Goal: Task Accomplishment & Management: Complete application form

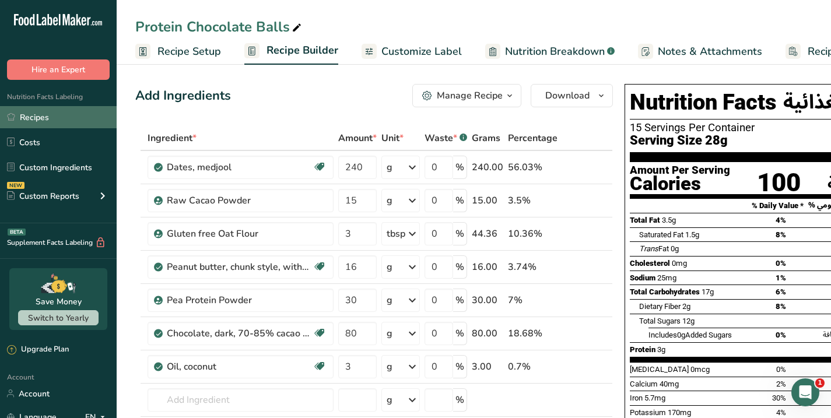
click at [29, 115] on link "Recipes" at bounding box center [58, 117] width 117 height 22
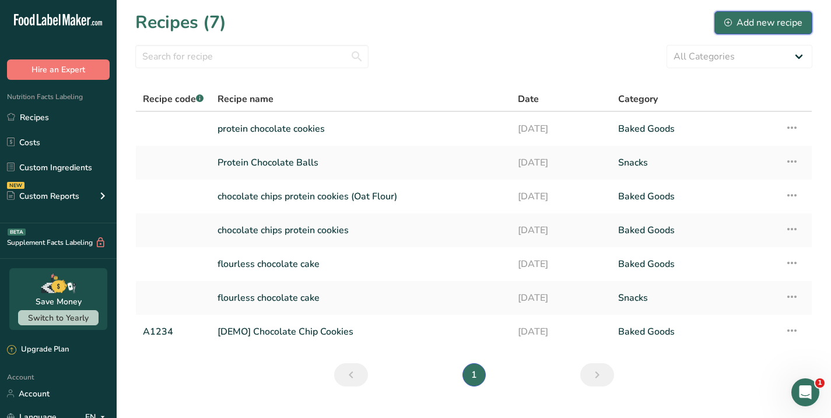
click at [753, 18] on div "Add new recipe" at bounding box center [763, 23] width 78 height 14
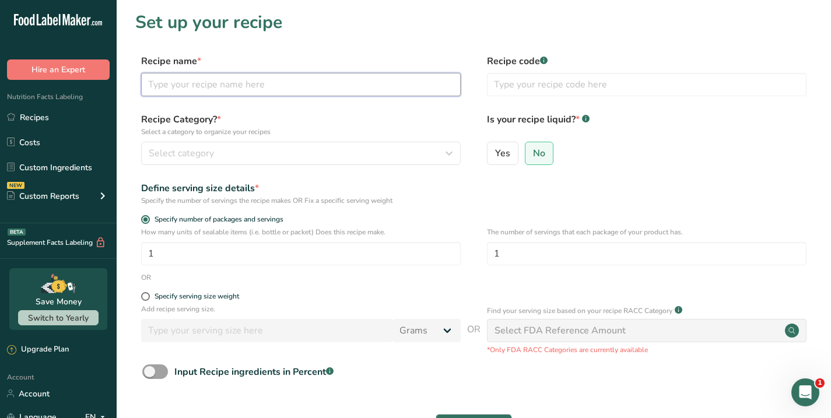
click at [193, 89] on input "text" at bounding box center [301, 84] width 320 height 23
type input "energy coconut balls"
click at [167, 155] on span "Select category" at bounding box center [181, 153] width 65 height 14
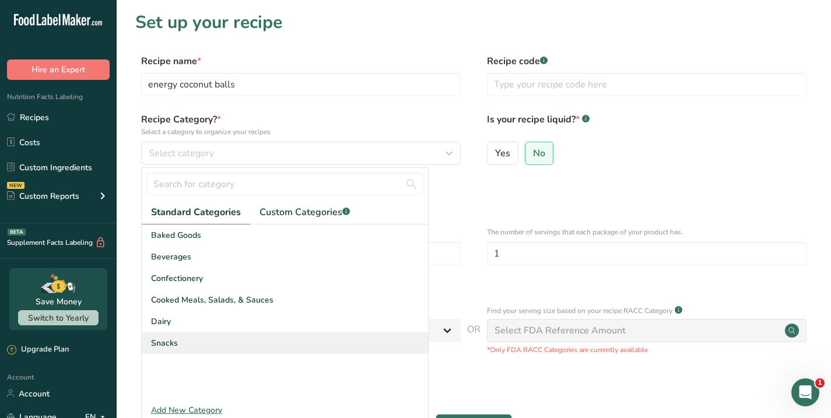
click at [162, 343] on span "Snacks" at bounding box center [164, 343] width 27 height 12
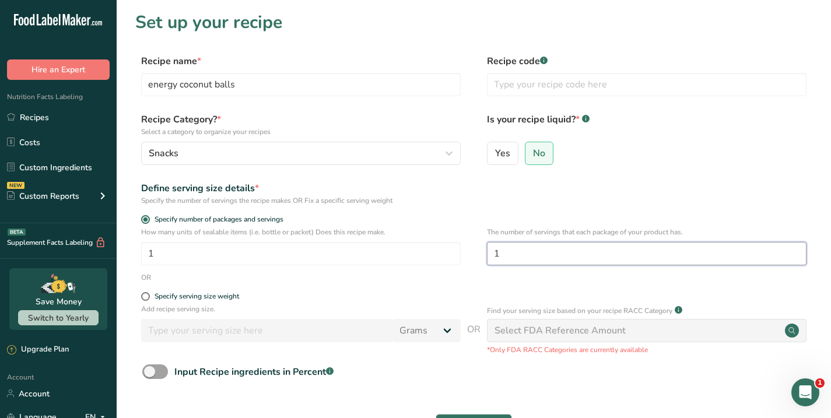
click at [514, 256] on input "1" at bounding box center [647, 253] width 320 height 23
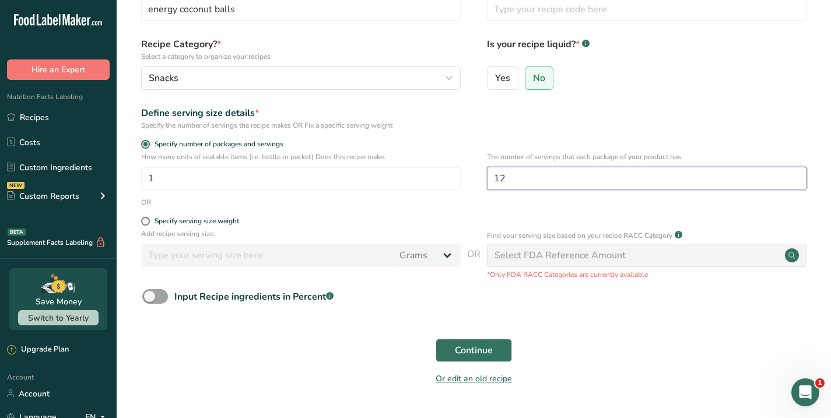
scroll to position [106, 0]
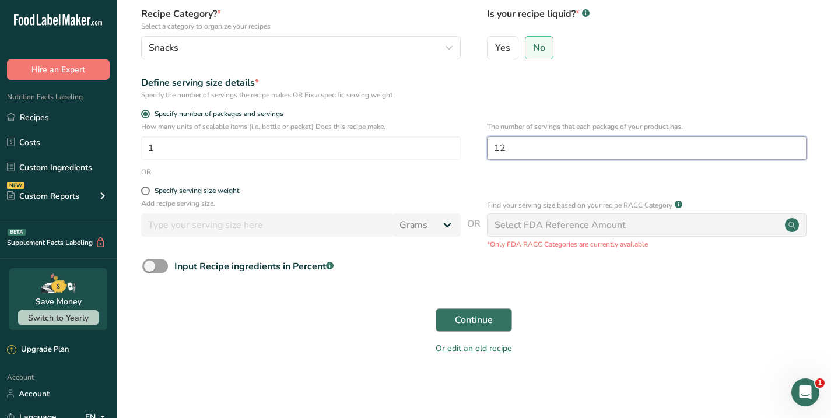
type input "12"
click at [464, 322] on span "Continue" at bounding box center [474, 320] width 38 height 14
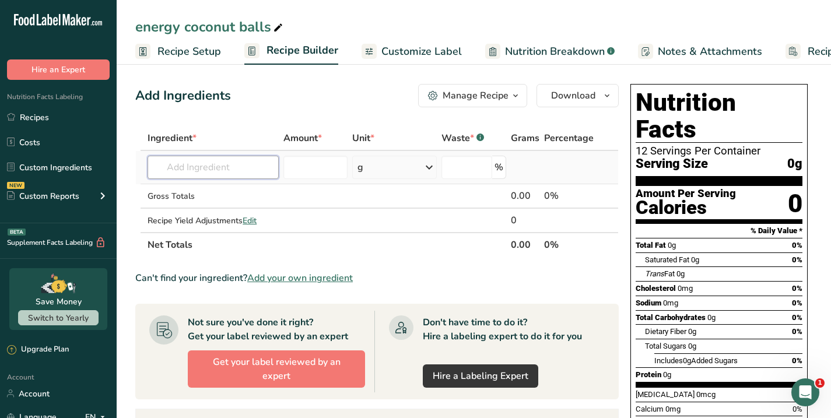
click at [175, 170] on input "text" at bounding box center [213, 167] width 131 height 23
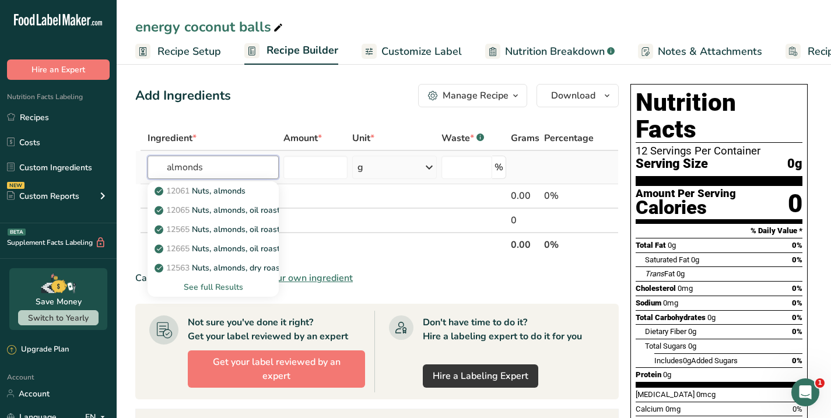
type input "almonds"
click at [213, 282] on div "See full Results" at bounding box center [213, 287] width 113 height 12
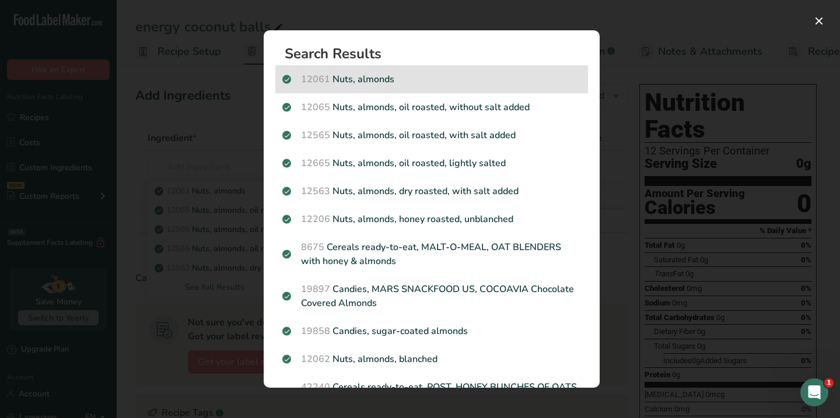
click at [352, 75] on p "12061 Nuts, almonds" at bounding box center [431, 79] width 299 height 14
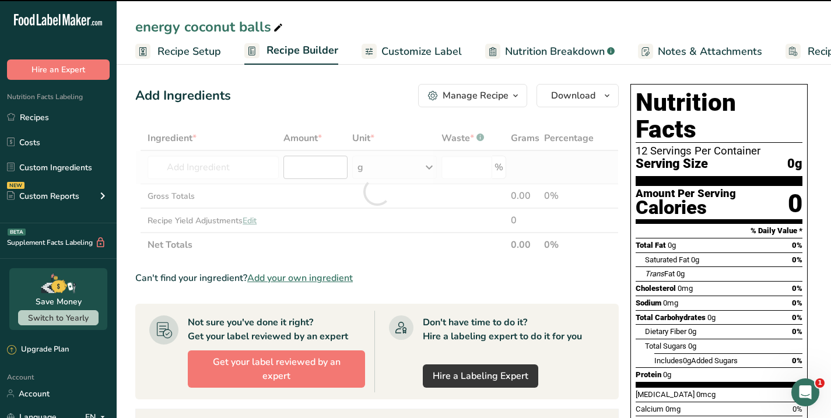
type input "0"
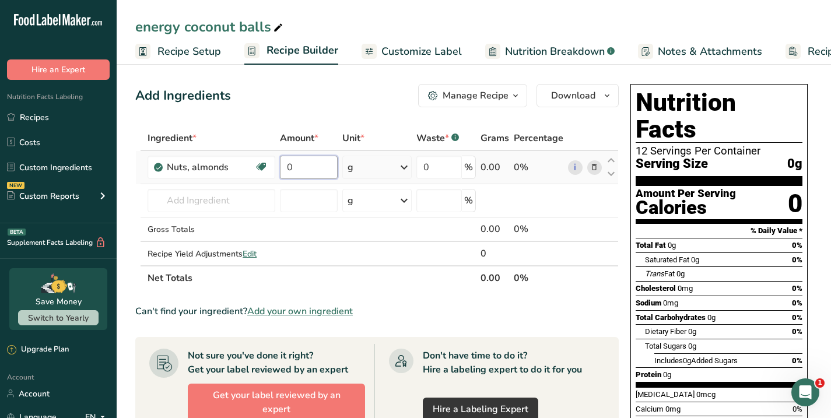
click at [296, 164] on input "0" at bounding box center [309, 167] width 58 height 23
type input "3"
type input "0.75"
click at [405, 168] on div "Ingredient * Amount * Unit * Waste * .a-a{fill:#347362;}.b-a{fill:#fff;} Grams …" at bounding box center [376, 208] width 483 height 164
click at [406, 166] on icon at bounding box center [404, 167] width 14 height 21
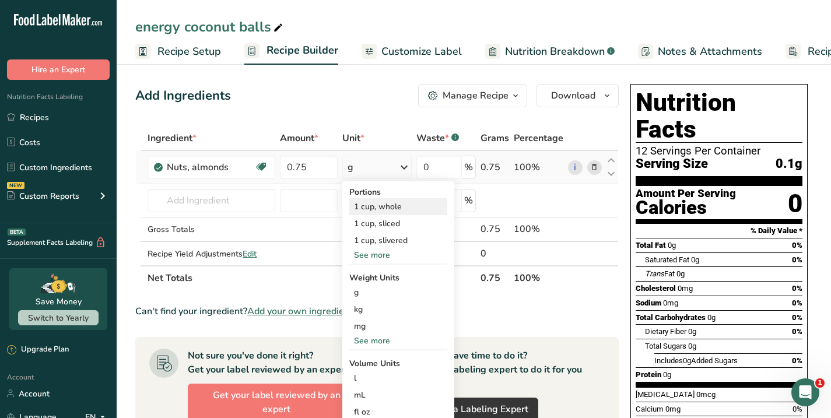
click at [387, 204] on div "1 cup, whole" at bounding box center [398, 206] width 98 height 17
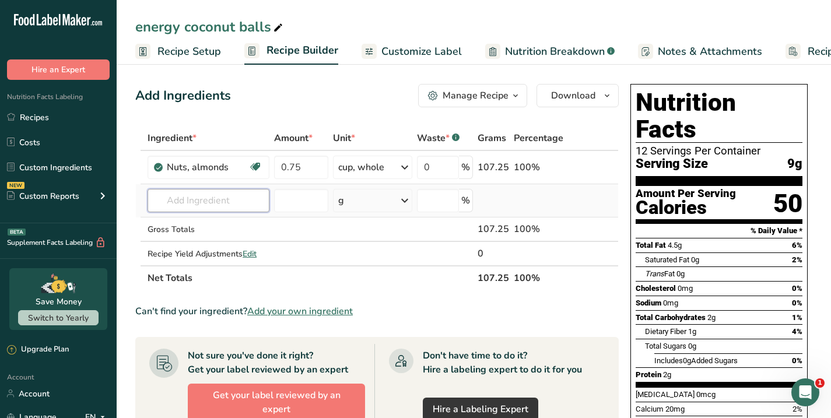
click at [202, 202] on input "text" at bounding box center [209, 200] width 122 height 23
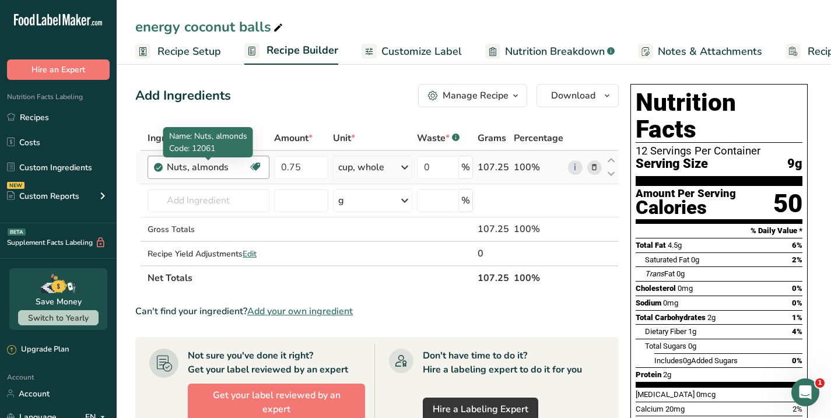
click at [216, 167] on div "Nuts, almonds" at bounding box center [208, 167] width 82 height 14
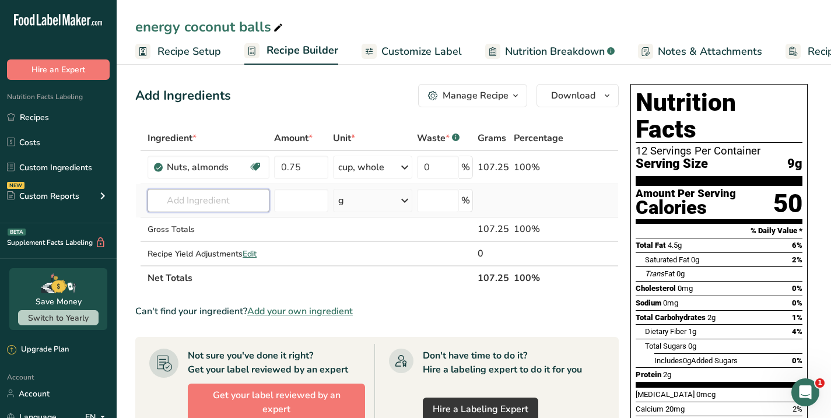
click at [209, 203] on input "text" at bounding box center [209, 200] width 122 height 23
type input "r"
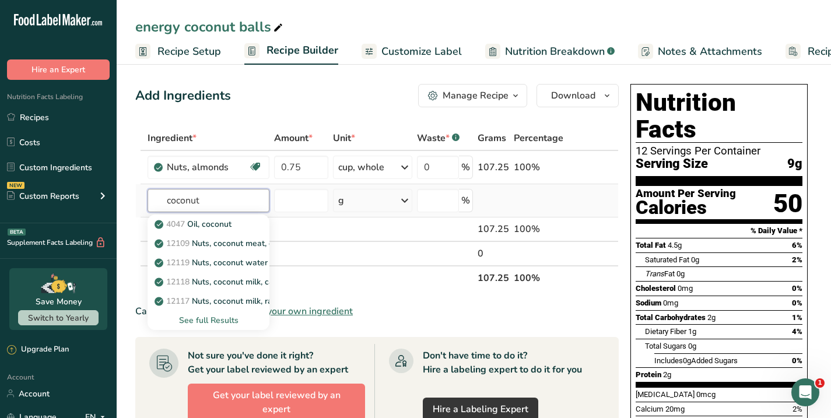
type input "coconut"
click at [209, 315] on div "See full Results" at bounding box center [208, 320] width 103 height 12
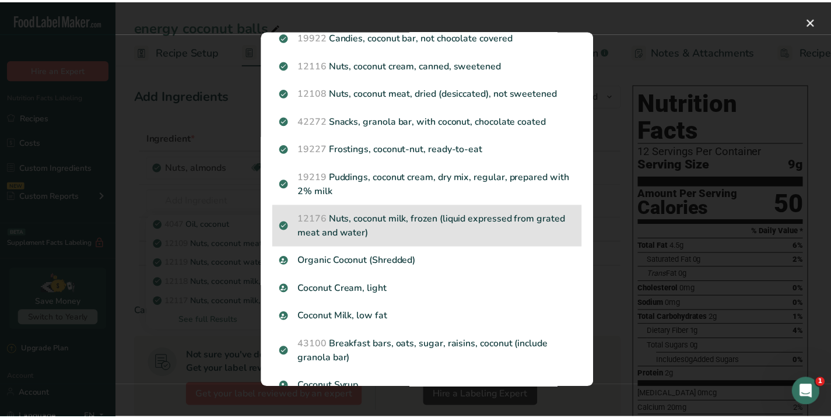
scroll to position [1093, 0]
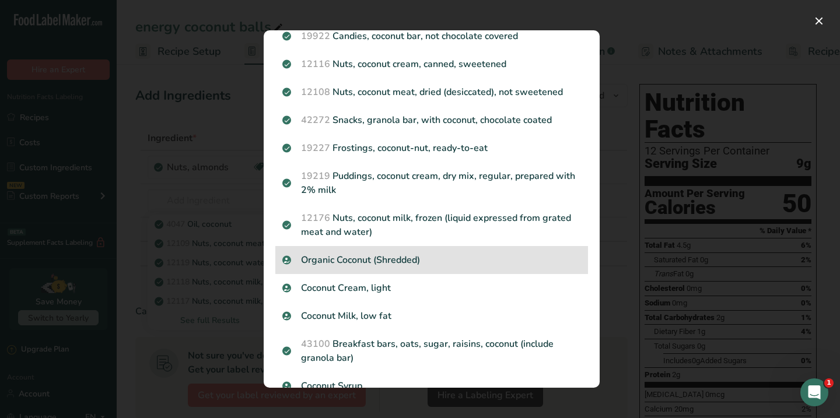
click at [350, 267] on p "Organic Coconut (Shredded)" at bounding box center [431, 260] width 299 height 14
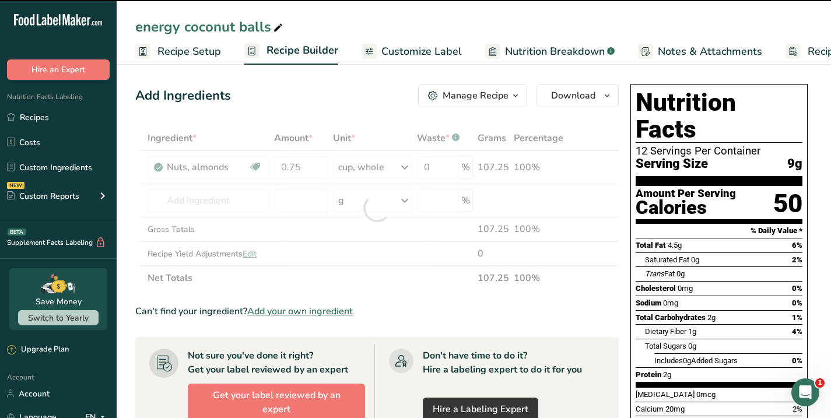
type input "0"
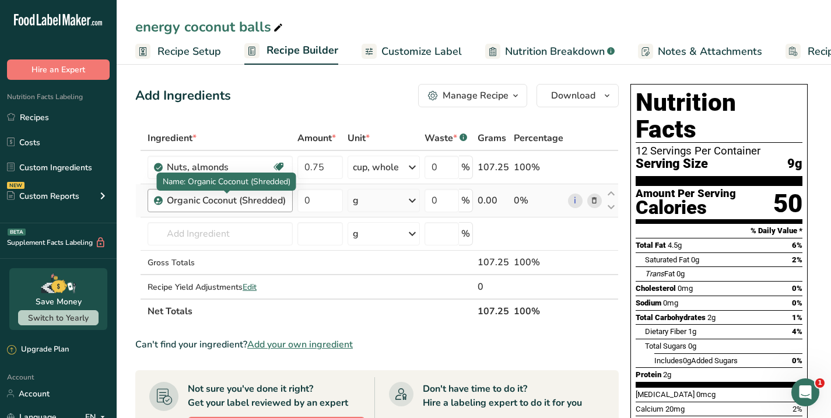
click at [229, 202] on div "Organic Coconut (Shredded)" at bounding box center [226, 201] width 119 height 14
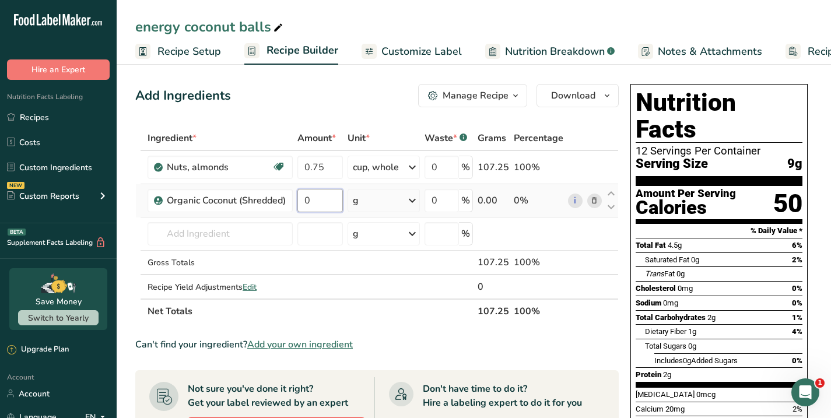
click at [328, 201] on input "0" at bounding box center [319, 200] width 45 height 23
type input "1.25"
click at [415, 199] on div "Ingredient * Amount * Unit * Waste * .a-a{fill:#347362;}.b-a{fill:#fff;} Grams …" at bounding box center [376, 225] width 483 height 198
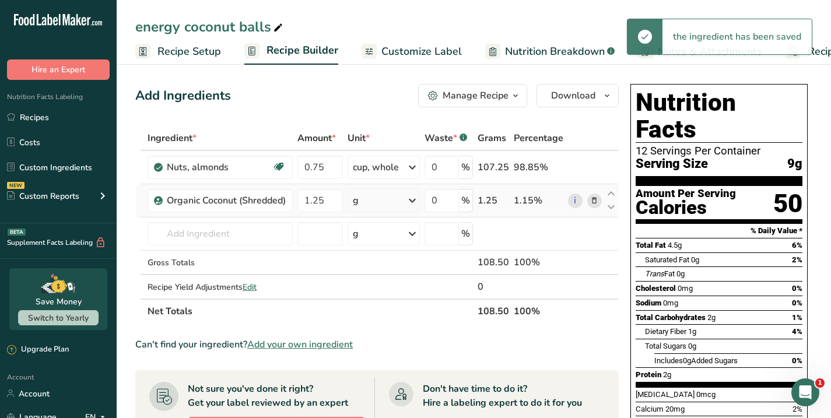
click at [415, 199] on icon at bounding box center [412, 200] width 14 height 21
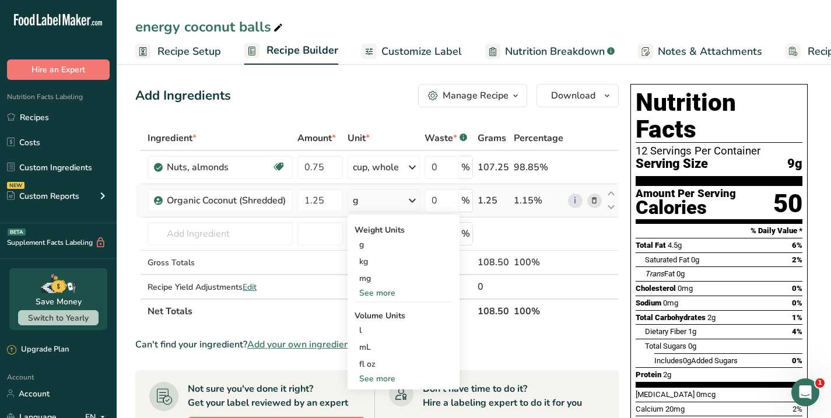
click at [377, 375] on div "See more" at bounding box center [403, 379] width 98 height 12
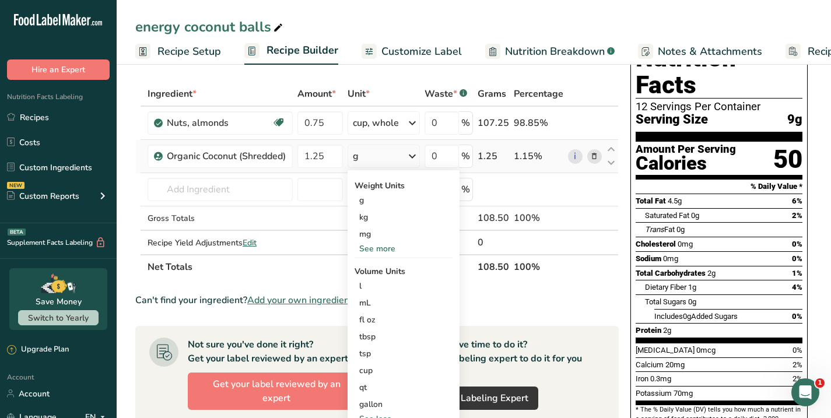
scroll to position [49, 0]
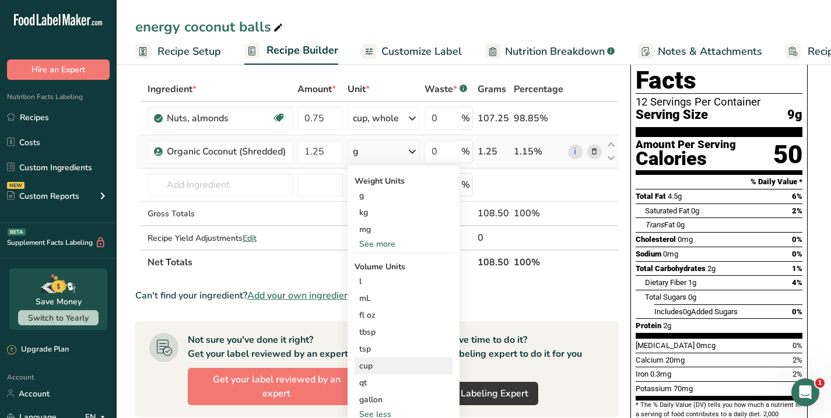
click at [371, 370] on div "cup" at bounding box center [403, 366] width 89 height 12
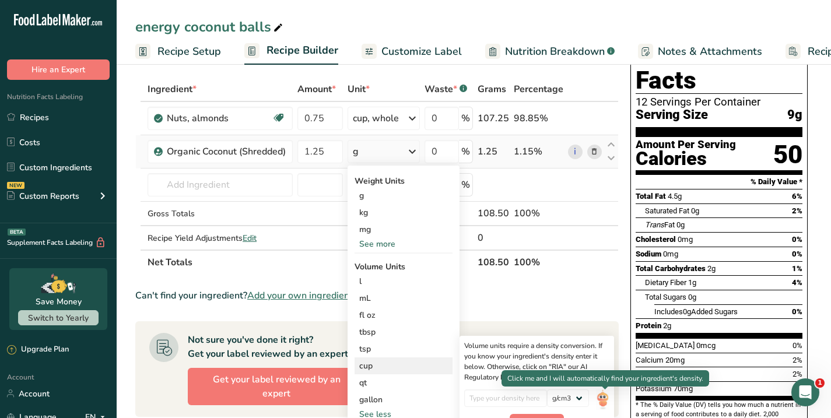
click at [604, 398] on img at bounding box center [602, 399] width 13 height 20
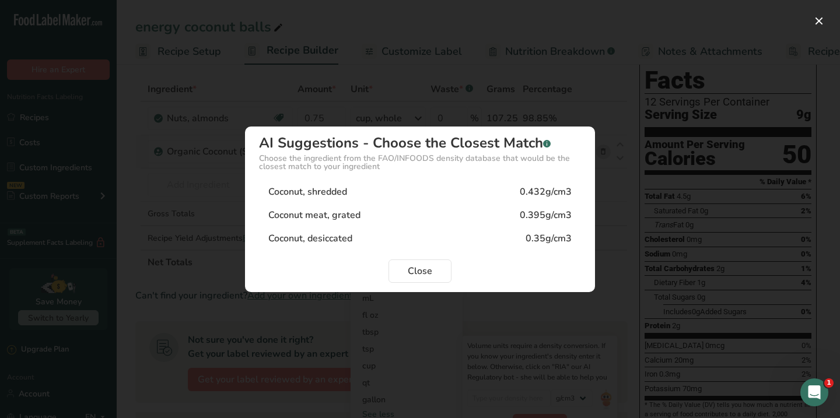
click at [317, 189] on div "Coconut, shredded" at bounding box center [307, 192] width 79 height 14
type input "0.432"
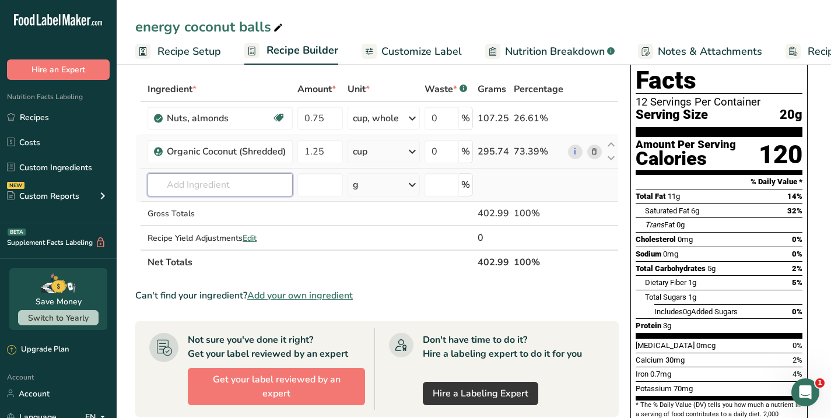
click at [199, 186] on input "text" at bounding box center [220, 184] width 145 height 23
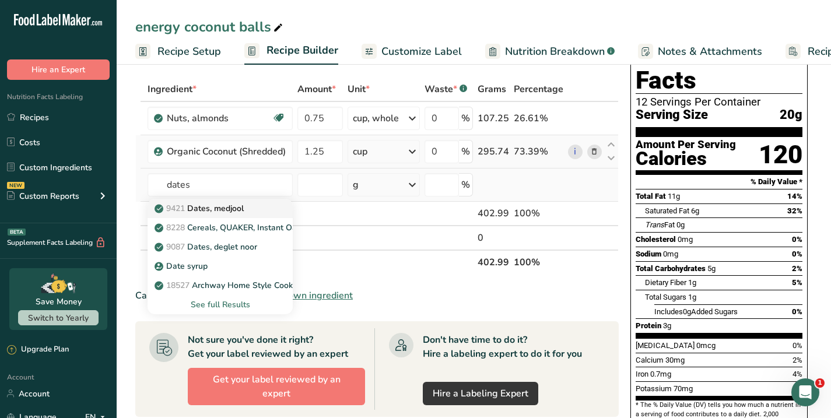
click at [210, 206] on p "9421 Dates, [GEOGRAPHIC_DATA]" at bounding box center [200, 208] width 87 height 12
type input "Dates, medjool"
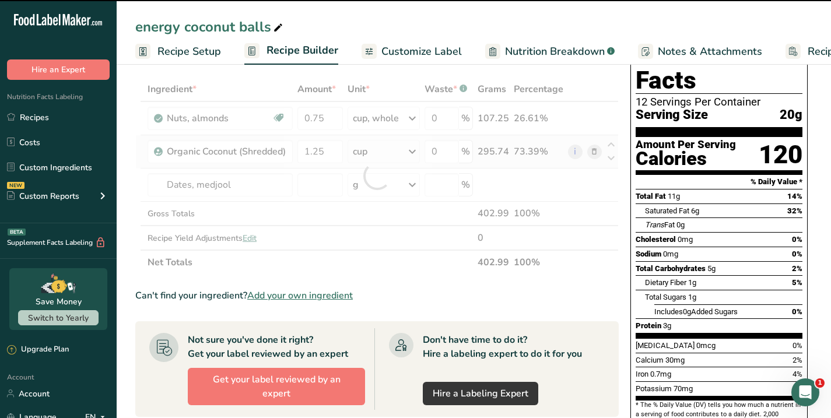
type input "0"
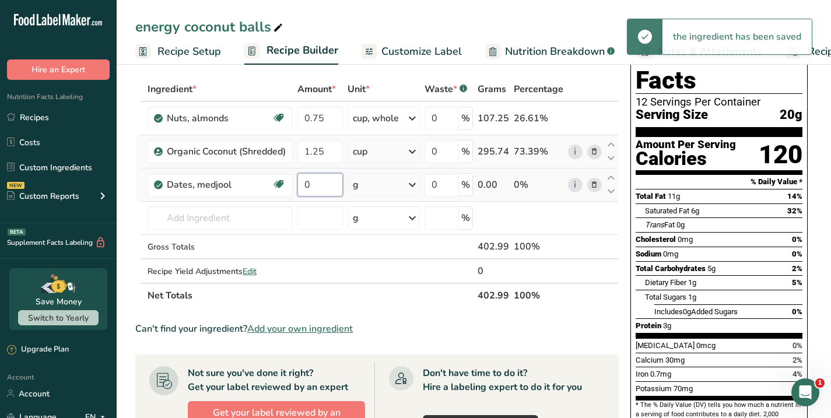
click at [328, 186] on input "0" at bounding box center [319, 184] width 45 height 23
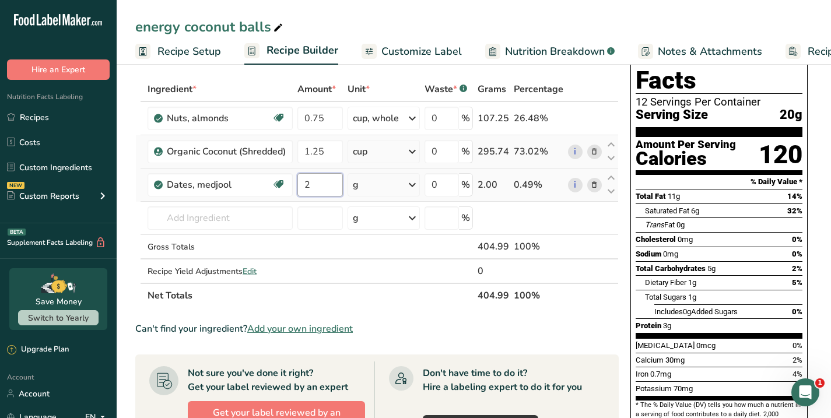
type input "2"
click at [415, 182] on div "Ingredient * Amount * Unit * Waste * .a-a{fill:#347362;}.b-a{fill:#fff;} Grams …" at bounding box center [376, 192] width 483 height 231
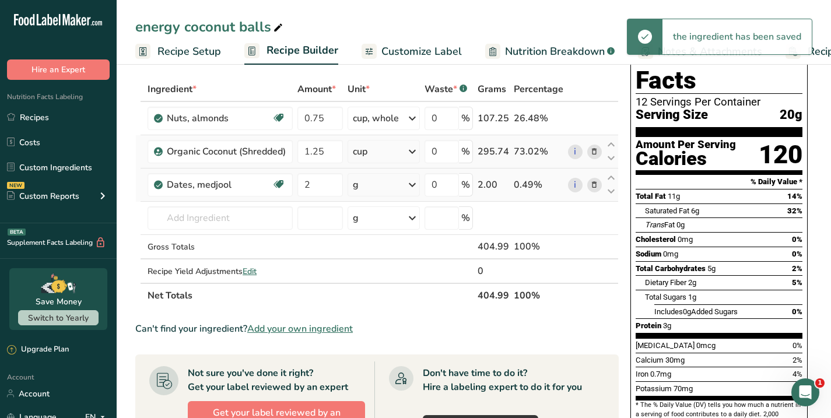
click at [415, 182] on icon at bounding box center [412, 184] width 14 height 21
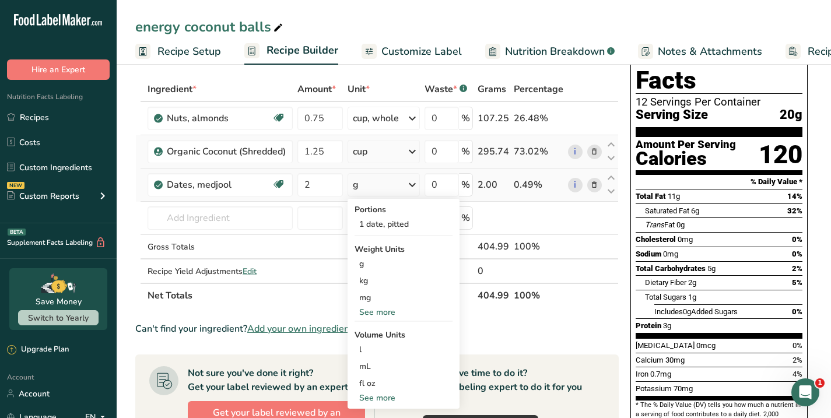
click at [389, 395] on div "See more" at bounding box center [403, 398] width 98 height 12
select select "22"
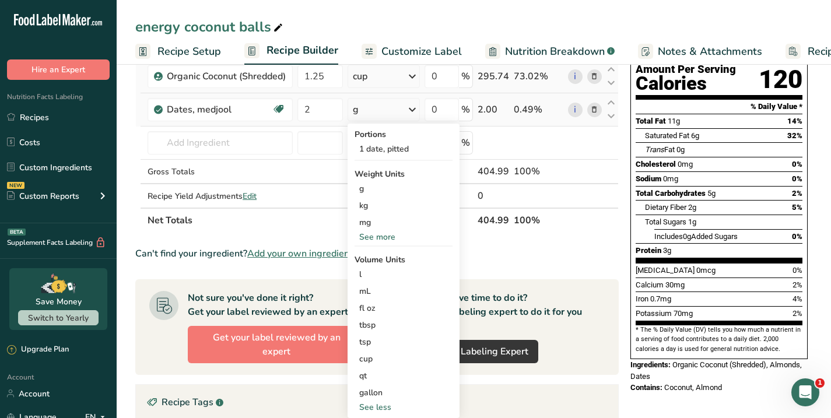
scroll to position [125, 0]
click at [367, 356] on div "cup" at bounding box center [403, 358] width 89 height 12
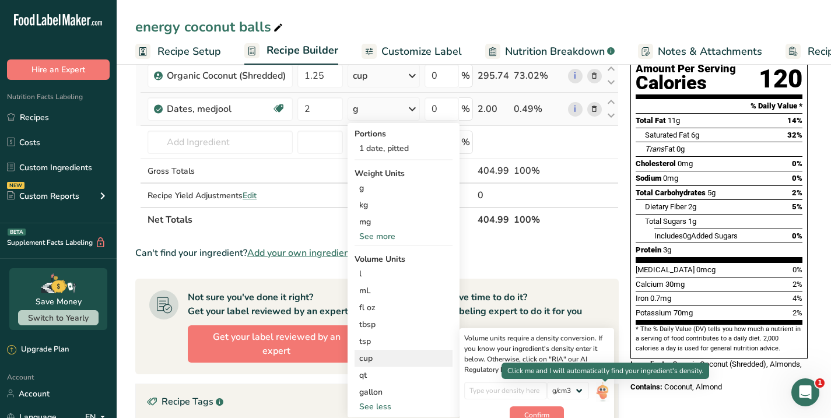
click at [605, 389] on img at bounding box center [602, 392] width 13 height 20
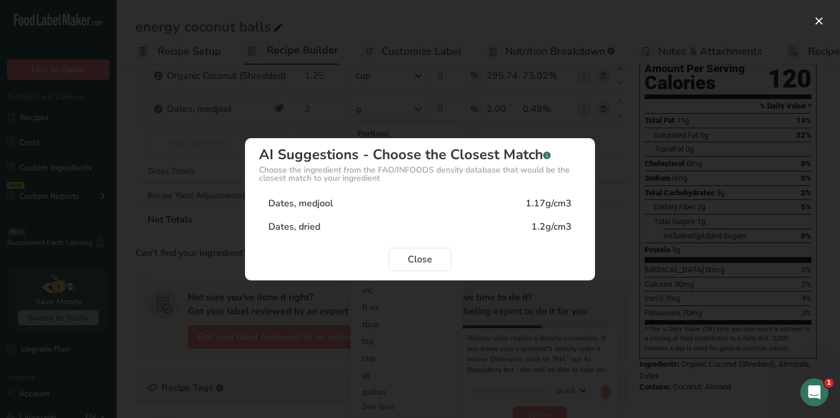
click at [321, 198] on div "Dates, medjool" at bounding box center [300, 203] width 65 height 14
type input "1.17"
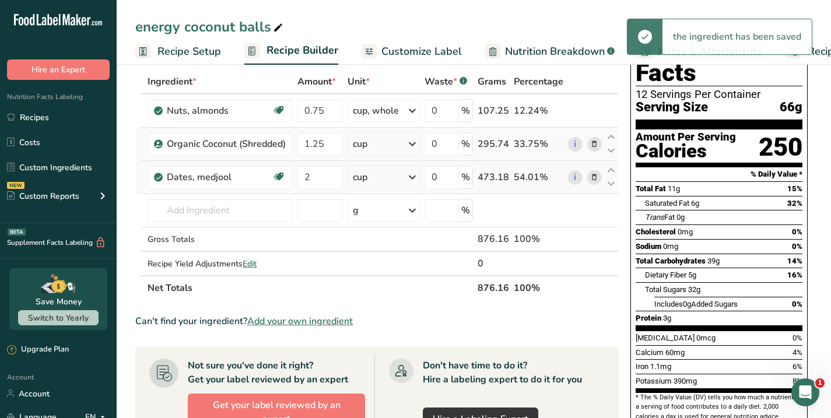
scroll to position [0, 0]
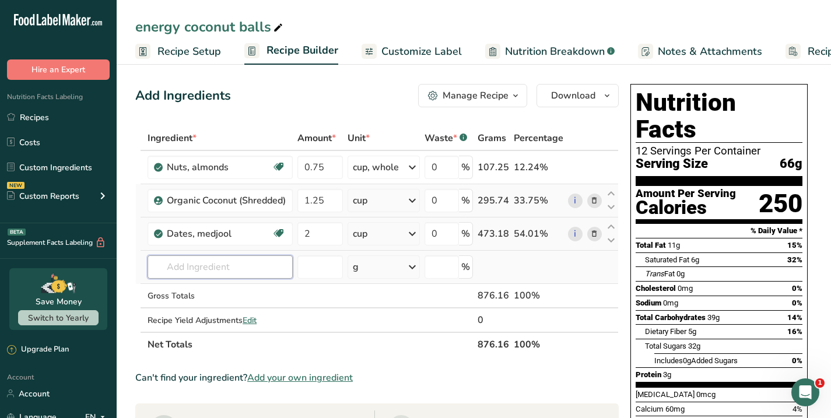
click at [221, 274] on input "text" at bounding box center [220, 266] width 145 height 23
type input "3"
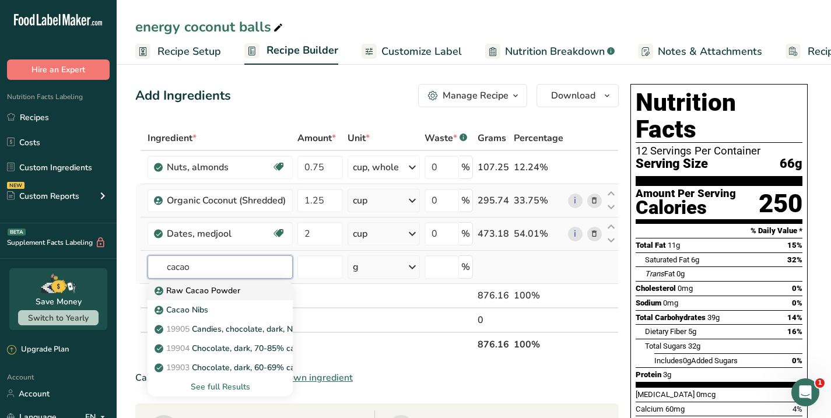
type input "cacao"
click at [203, 289] on p "Raw Cacao Powder" at bounding box center [198, 291] width 83 height 12
type input "Raw Cacao Powder"
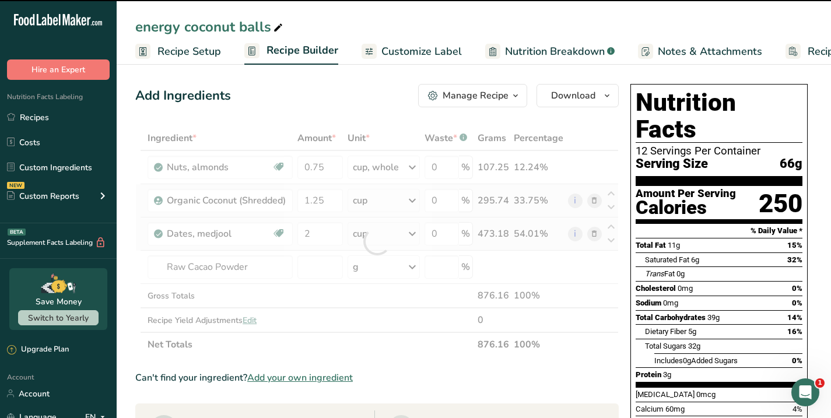
type input "0"
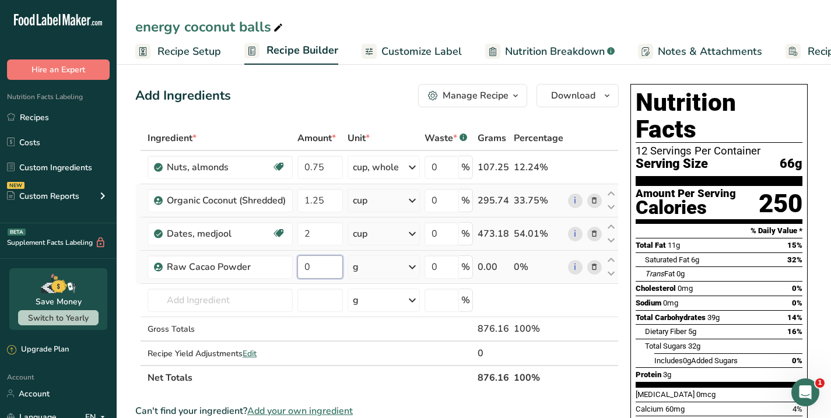
click at [328, 268] on input "0" at bounding box center [319, 266] width 45 height 23
type input "3"
click at [414, 266] on div "Ingredient * Amount * Unit * Waste * .a-a{fill:#347362;}.b-a{fill:#fff;} Grams …" at bounding box center [376, 258] width 483 height 264
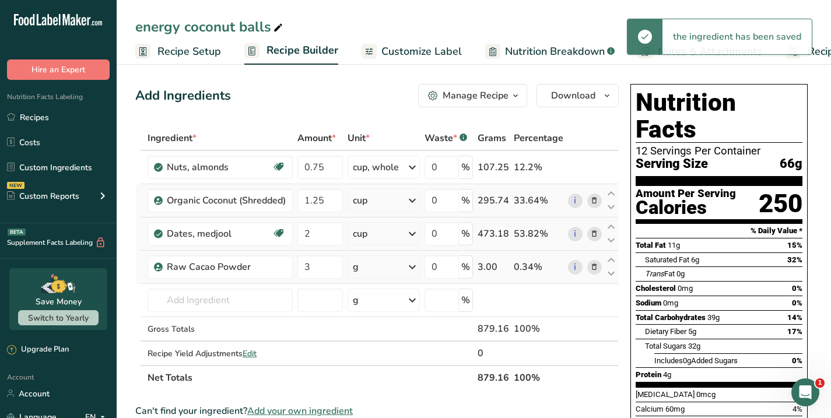
click at [414, 266] on icon at bounding box center [412, 267] width 14 height 21
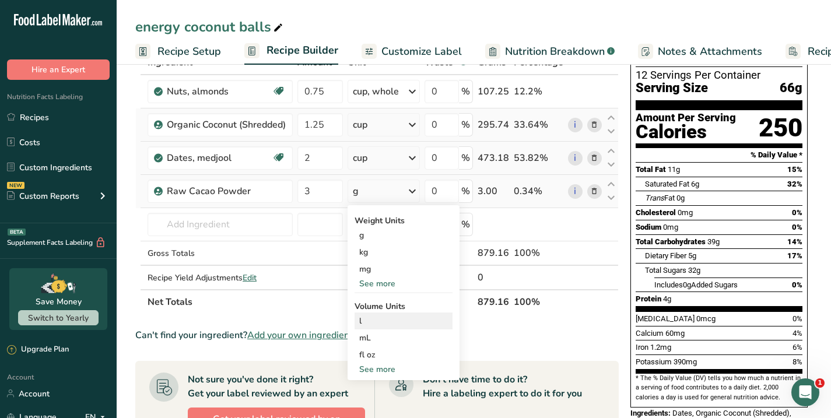
scroll to position [90, 0]
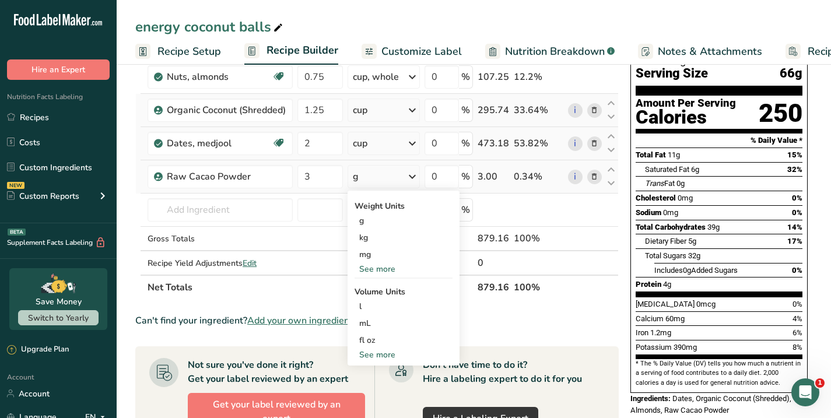
click at [375, 352] on div "See more" at bounding box center [403, 355] width 98 height 12
select select "22"
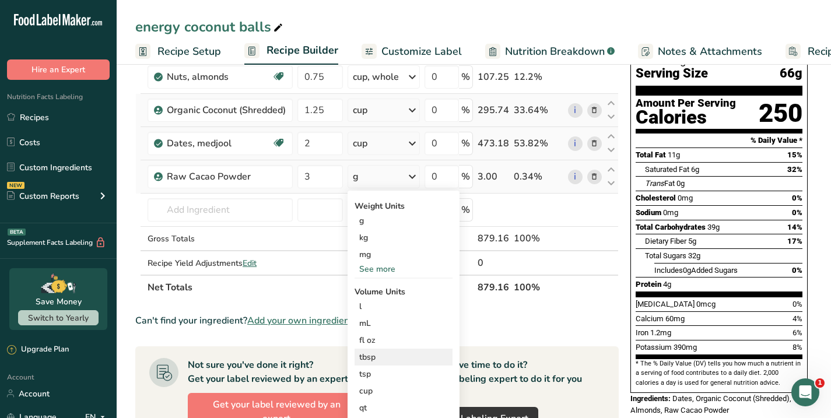
click at [390, 357] on div "tbsp" at bounding box center [403, 357] width 89 height 12
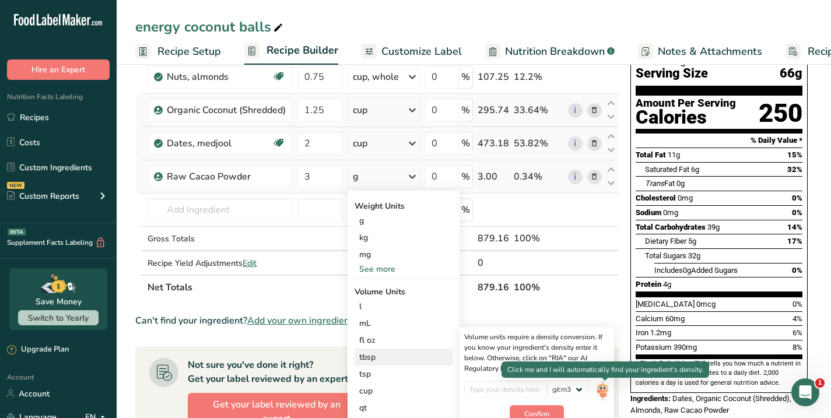
click at [605, 389] on img at bounding box center [602, 391] width 13 height 20
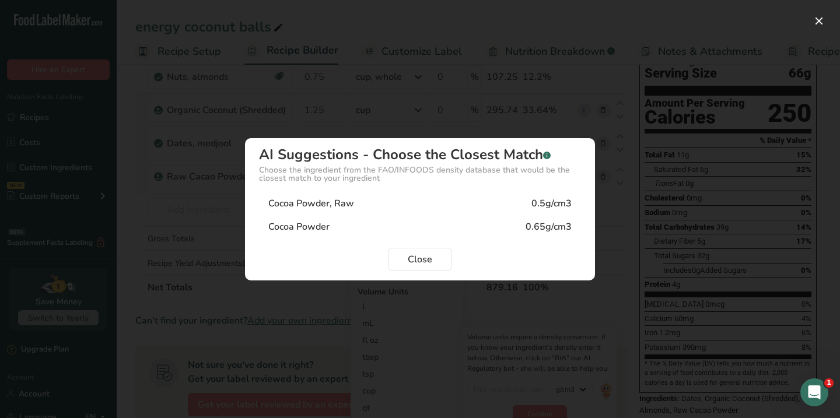
click at [321, 199] on div "Cocoa Powder, Raw" at bounding box center [311, 203] width 86 height 14
type input "0.5"
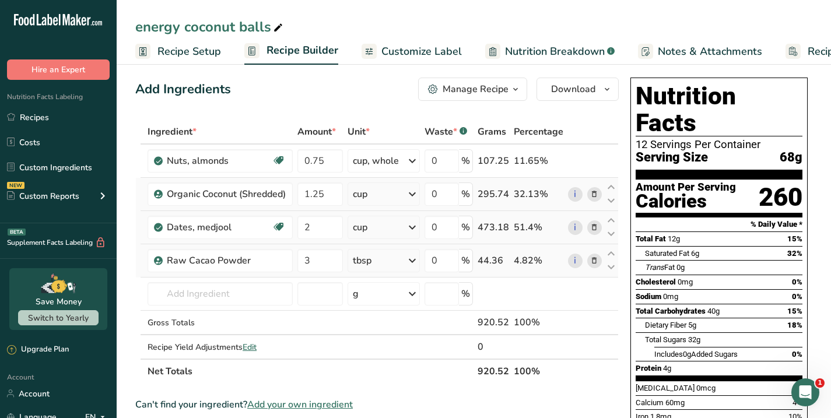
scroll to position [0, 0]
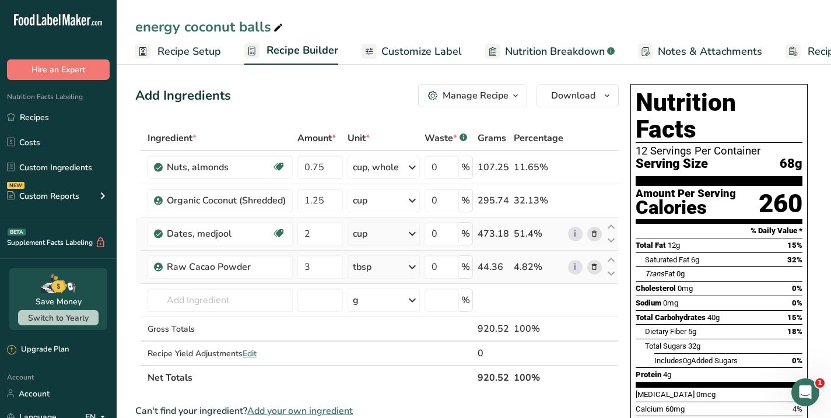
click at [193, 51] on span "Recipe Setup" at bounding box center [189, 52] width 64 height 16
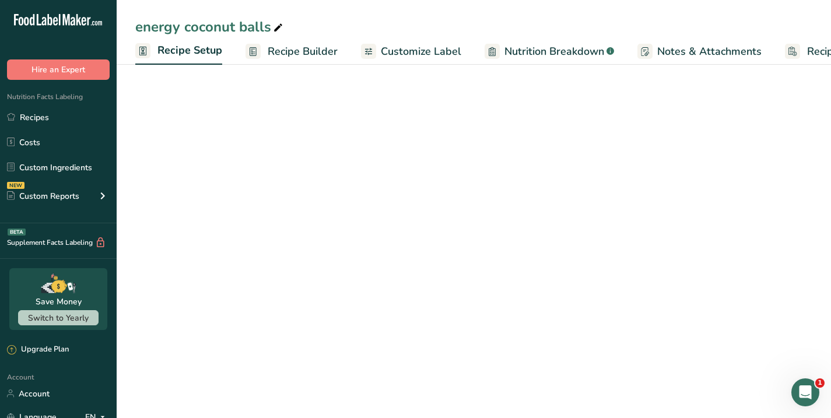
scroll to position [0, 4]
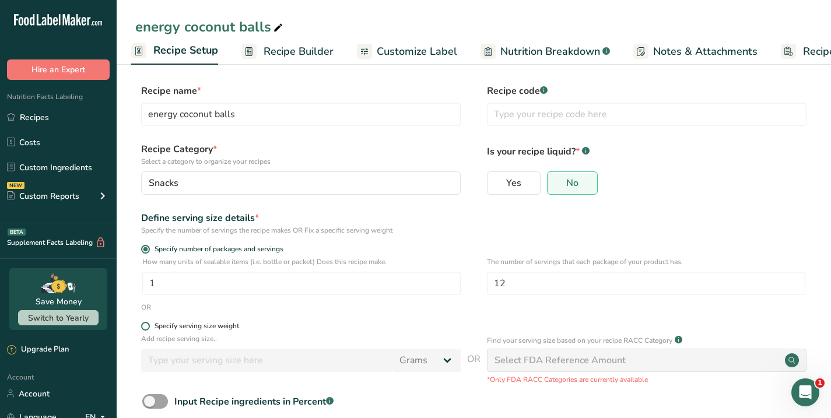
click at [149, 324] on span at bounding box center [145, 326] width 9 height 9
click at [149, 324] on input "Specify serving size weight" at bounding box center [145, 326] width 8 height 8
radio input "true"
radio input "false"
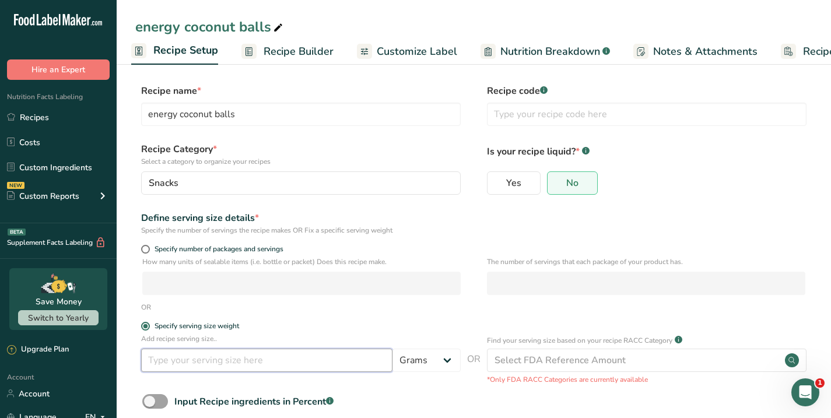
click at [175, 369] on input "number" at bounding box center [266, 360] width 251 height 23
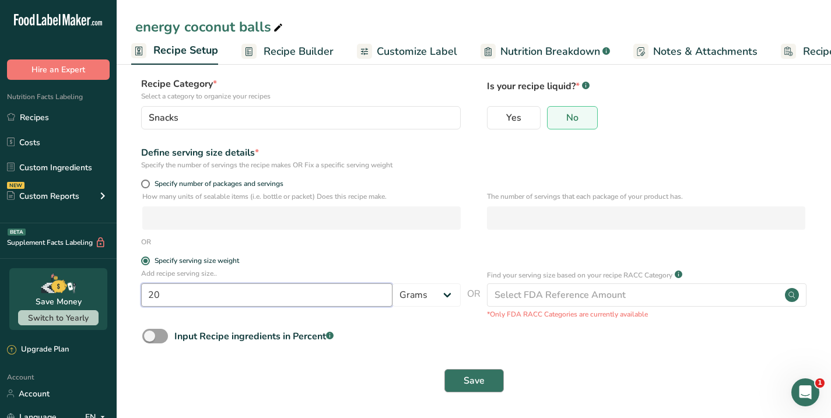
type input "20"
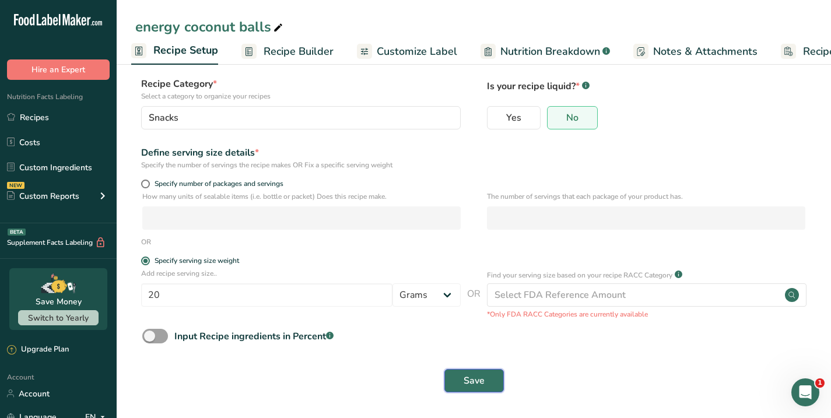
click at [473, 380] on span "Save" at bounding box center [474, 381] width 21 height 14
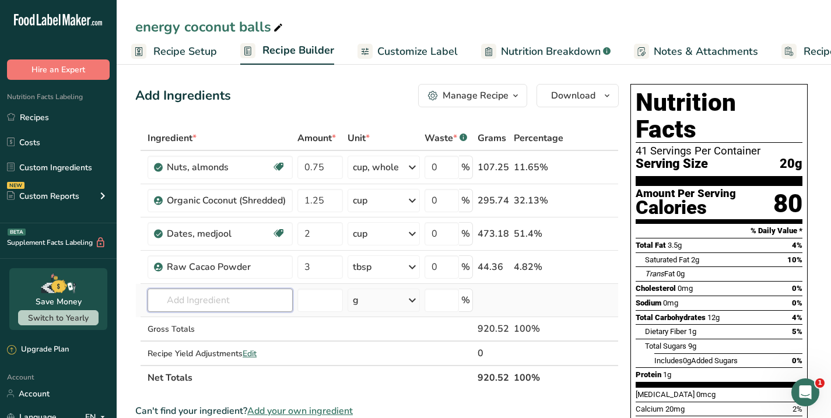
click at [169, 302] on input "text" at bounding box center [220, 300] width 145 height 23
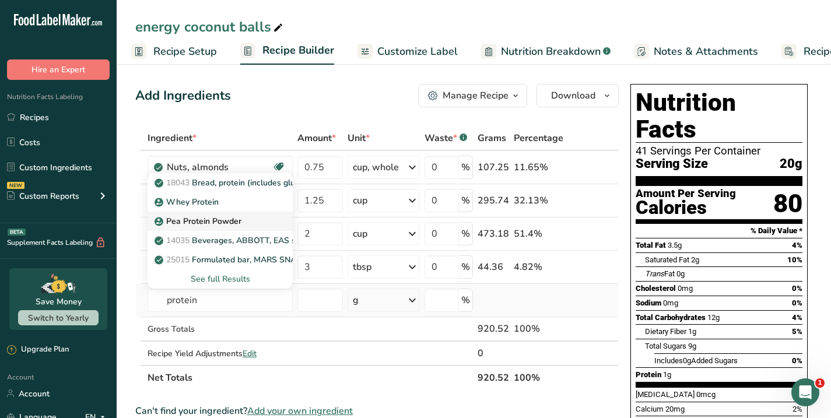
click at [191, 225] on p "Pea Protein Powder" at bounding box center [199, 221] width 85 height 12
type input "Pea Protein Powder"
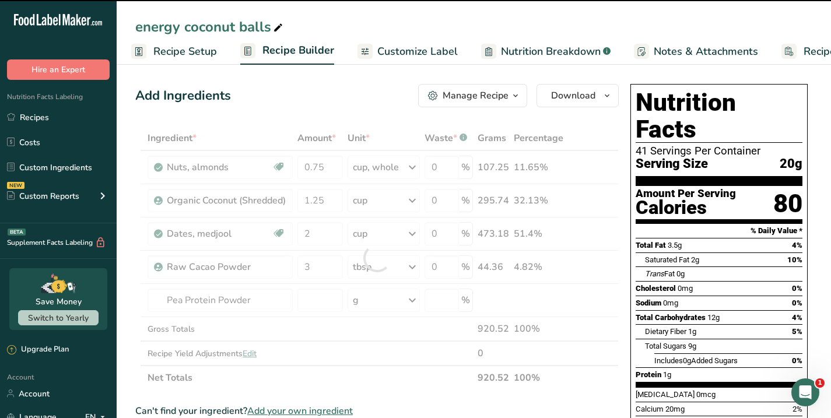
type input "0"
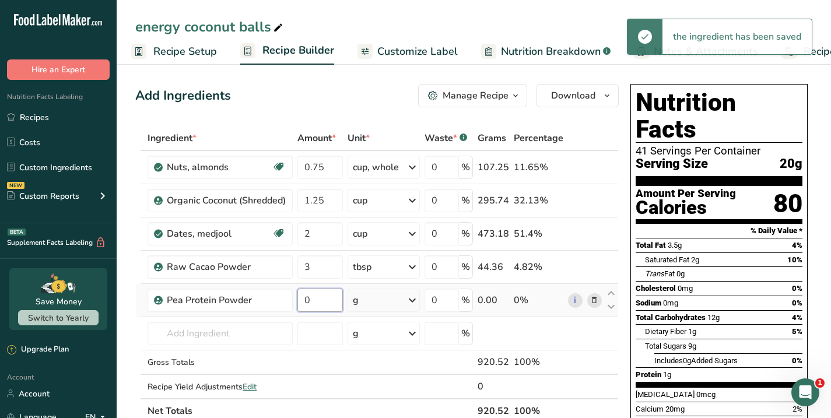
click at [317, 306] on input "0" at bounding box center [319, 300] width 45 height 23
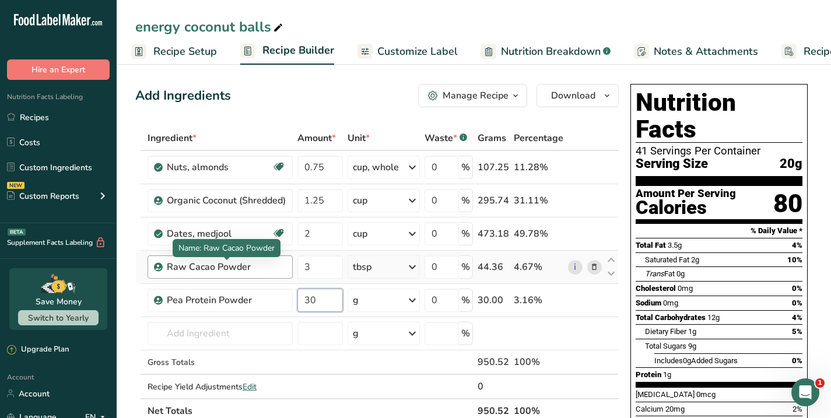
type input "30"
click at [203, 270] on div "Ingredient * Amount * Unit * Waste * .a-a{fill:#347362;}.b-a{fill:#fff;} Grams …" at bounding box center [376, 274] width 483 height 297
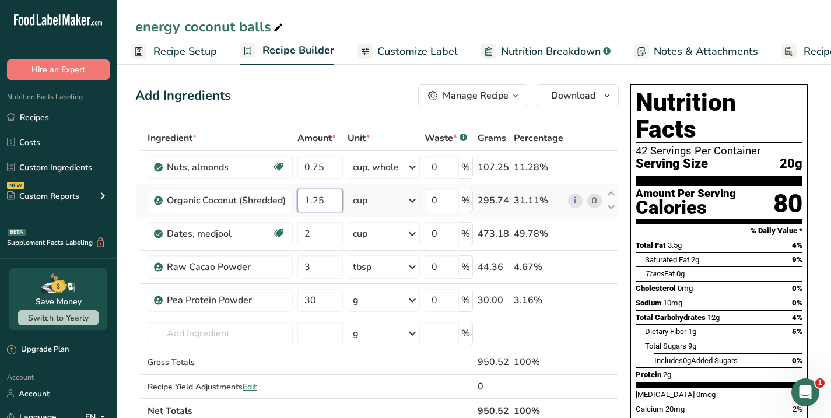
click at [324, 203] on input "1.25" at bounding box center [319, 200] width 45 height 23
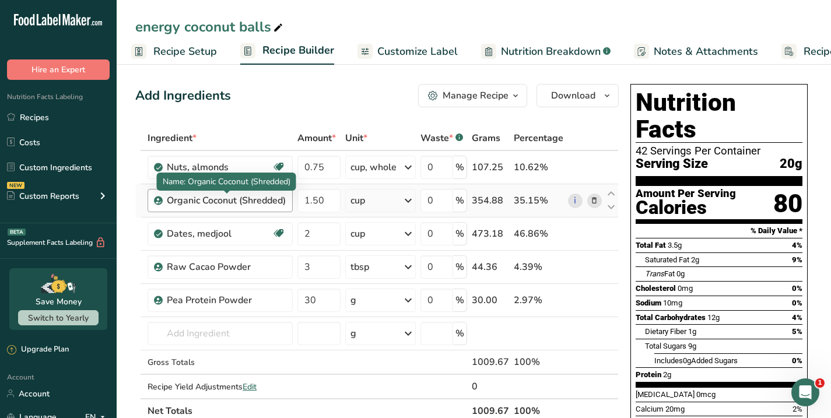
click at [210, 206] on div "Ingredient * Amount * Unit * Waste * .a-a{fill:#347362;}.b-a{fill:#fff;} Grams …" at bounding box center [376, 274] width 483 height 297
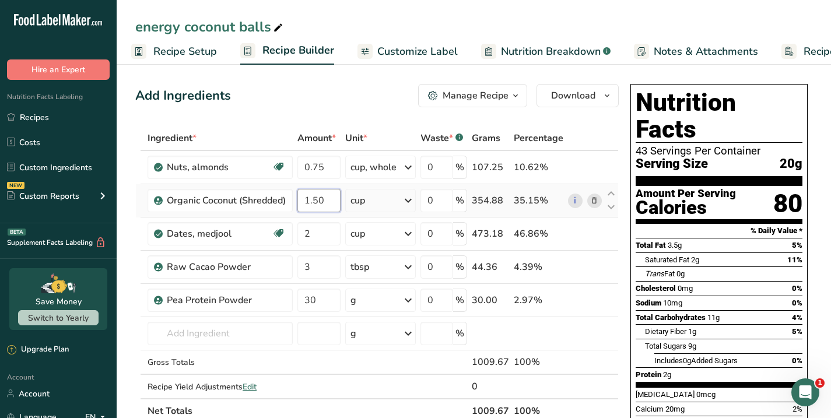
click at [327, 199] on input "1.50" at bounding box center [318, 200] width 43 height 23
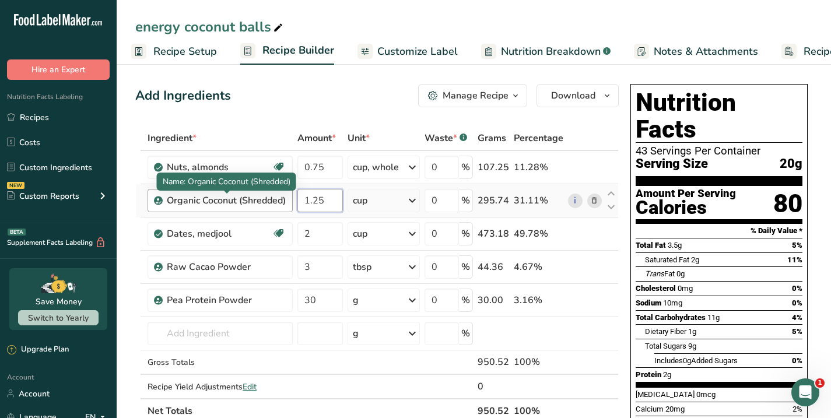
type input "1.25"
click at [201, 203] on div "Ingredient * Amount * Unit * Waste * .a-a{fill:#347362;}.b-a{fill:#fff;} Grams …" at bounding box center [376, 274] width 483 height 297
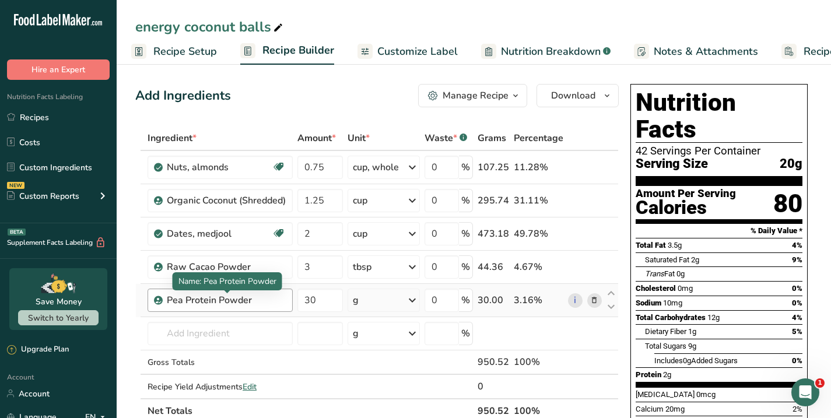
click at [266, 300] on div "Pea Protein Powder" at bounding box center [226, 300] width 119 height 14
click at [189, 302] on div "Pea Protein Powder" at bounding box center [226, 300] width 119 height 14
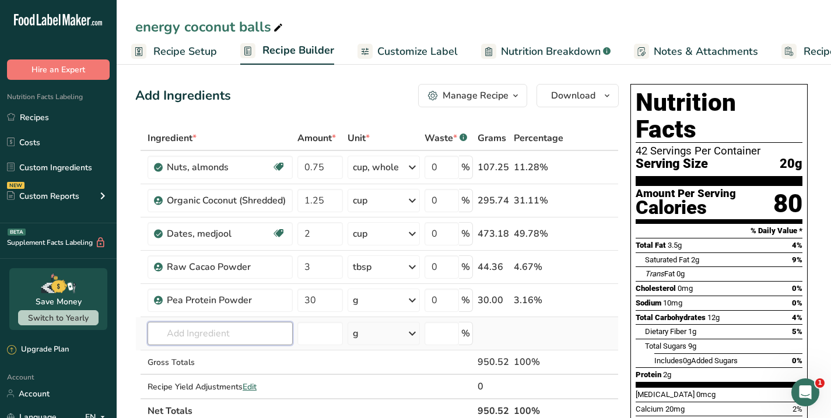
click at [190, 334] on input "text" at bounding box center [220, 333] width 145 height 23
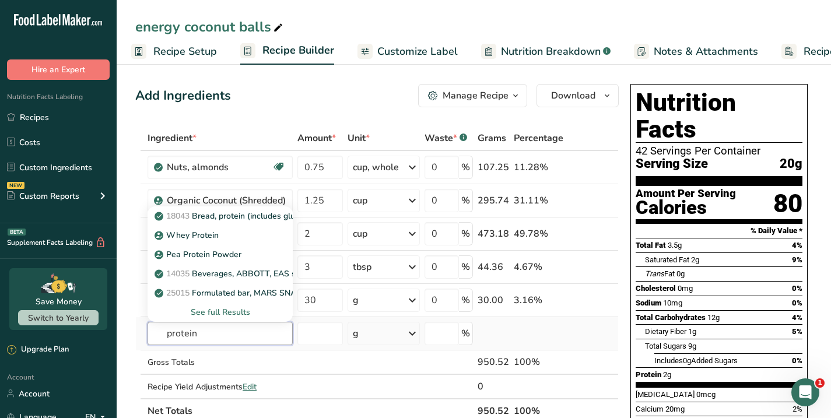
type input "protein"
click at [216, 306] on div "See full Results" at bounding box center [220, 312] width 127 height 12
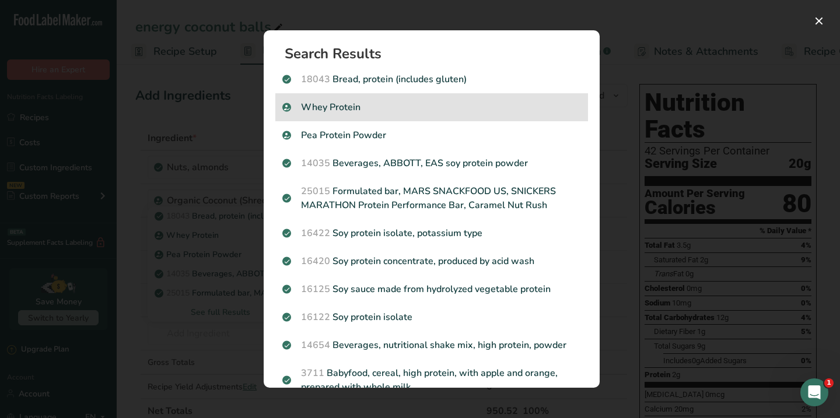
click at [341, 102] on p "Whey Protein" at bounding box center [431, 107] width 299 height 14
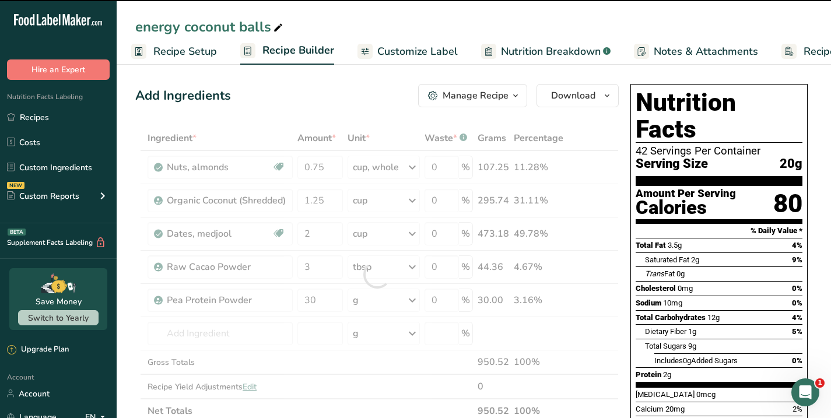
type input "0"
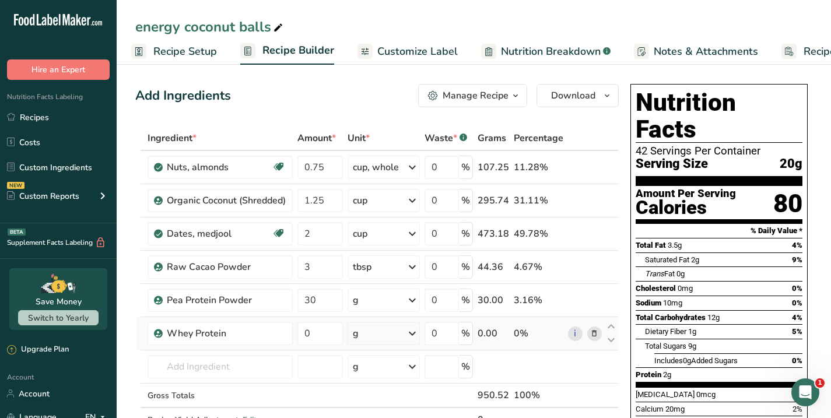
click at [595, 333] on icon at bounding box center [594, 334] width 8 height 12
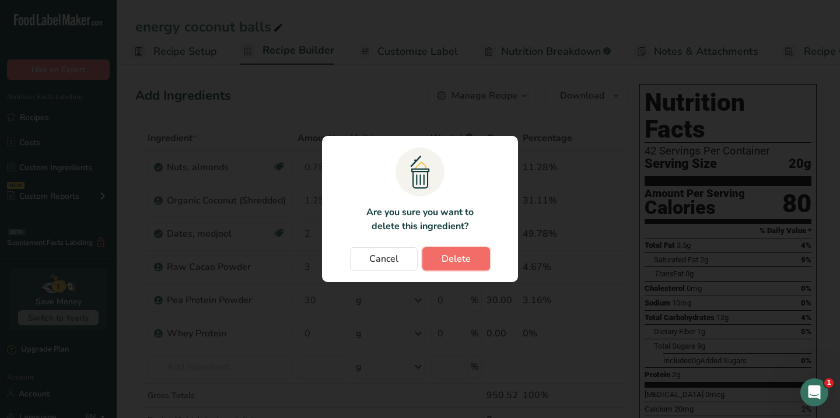
click at [459, 262] on span "Delete" at bounding box center [455, 259] width 29 height 14
